Goal: Information Seeking & Learning: Learn about a topic

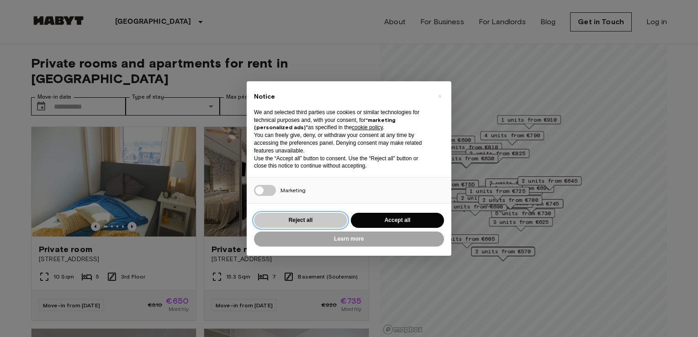
click at [329, 226] on button "Reject all" at bounding box center [300, 220] width 93 height 15
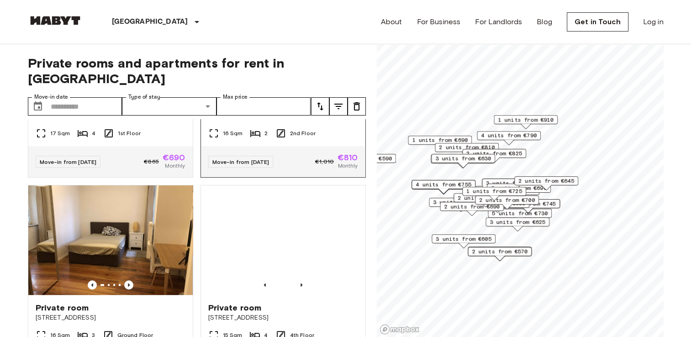
scroll to position [365, 0]
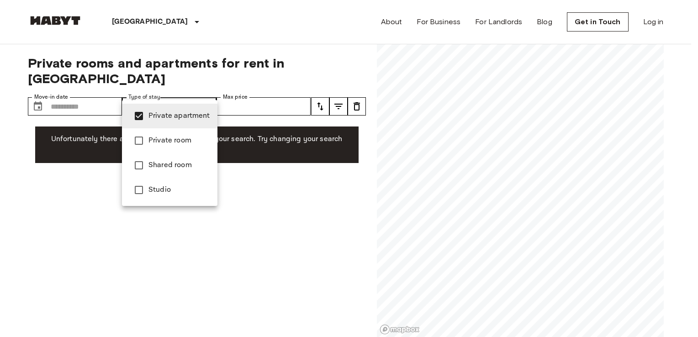
click at [153, 195] on span "Studio" at bounding box center [179, 190] width 62 height 11
click at [168, 108] on li "Private apartment" at bounding box center [169, 116] width 95 height 25
type input "******"
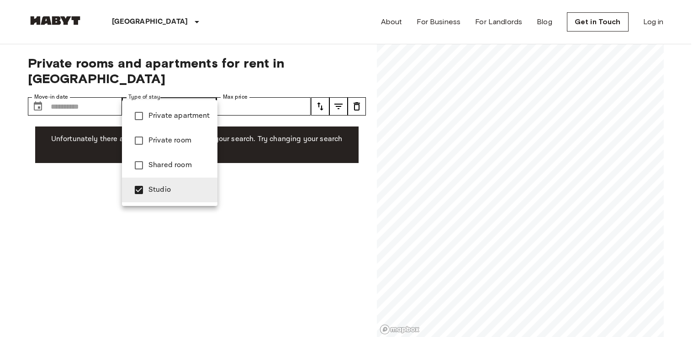
click at [175, 201] on li "Studio" at bounding box center [169, 190] width 95 height 25
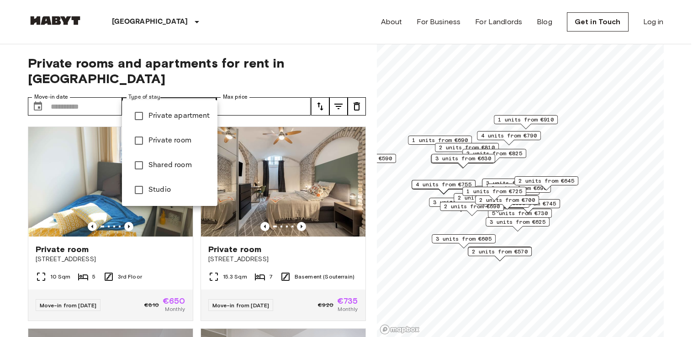
drag, startPoint x: 0, startPoint y: 136, endPoint x: 0, endPoint y: 131, distance: 5.0
click at [300, 37] on div at bounding box center [349, 168] width 698 height 337
